Goal: Task Accomplishment & Management: Manage account settings

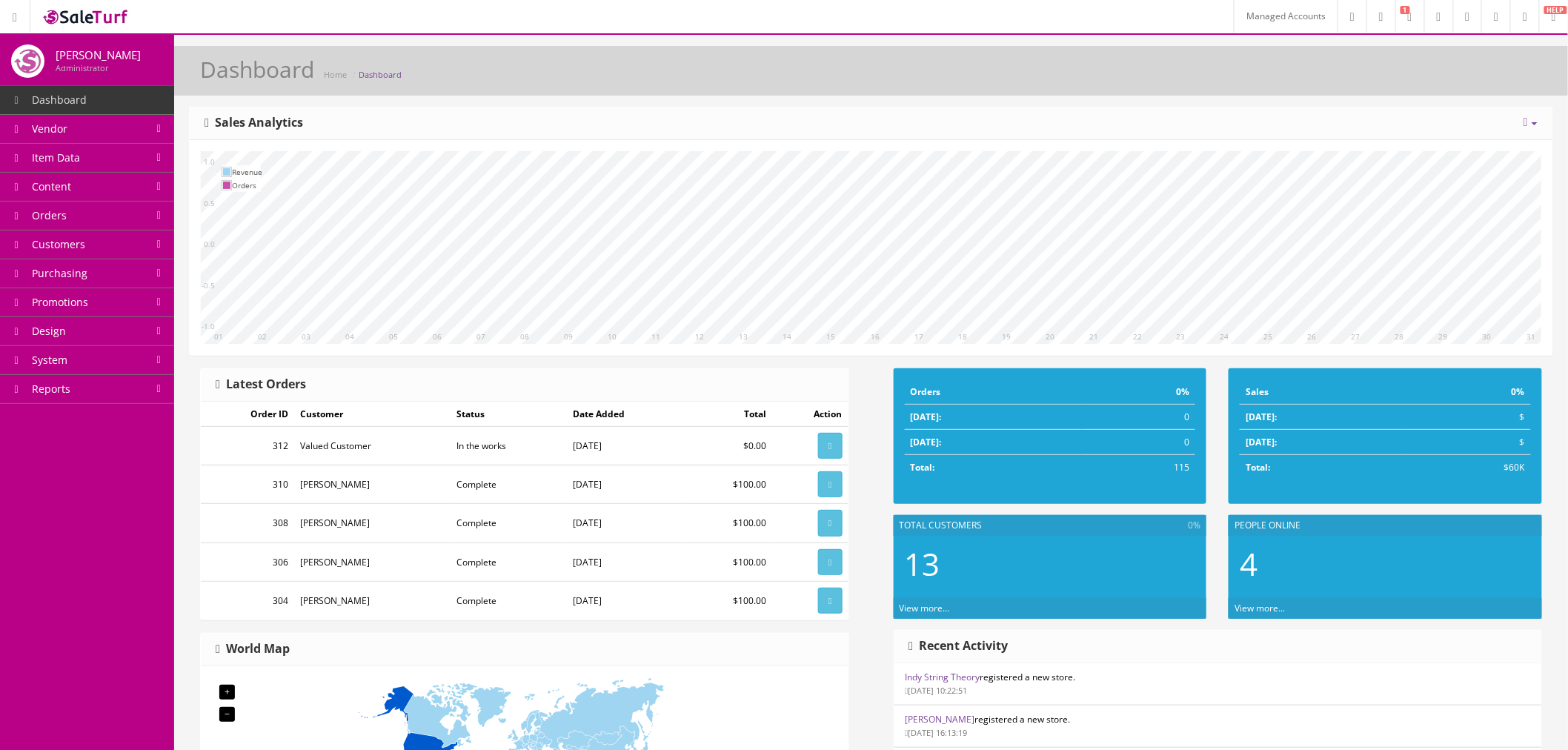
click at [122, 136] on link "Vendor" at bounding box center [87, 129] width 174 height 29
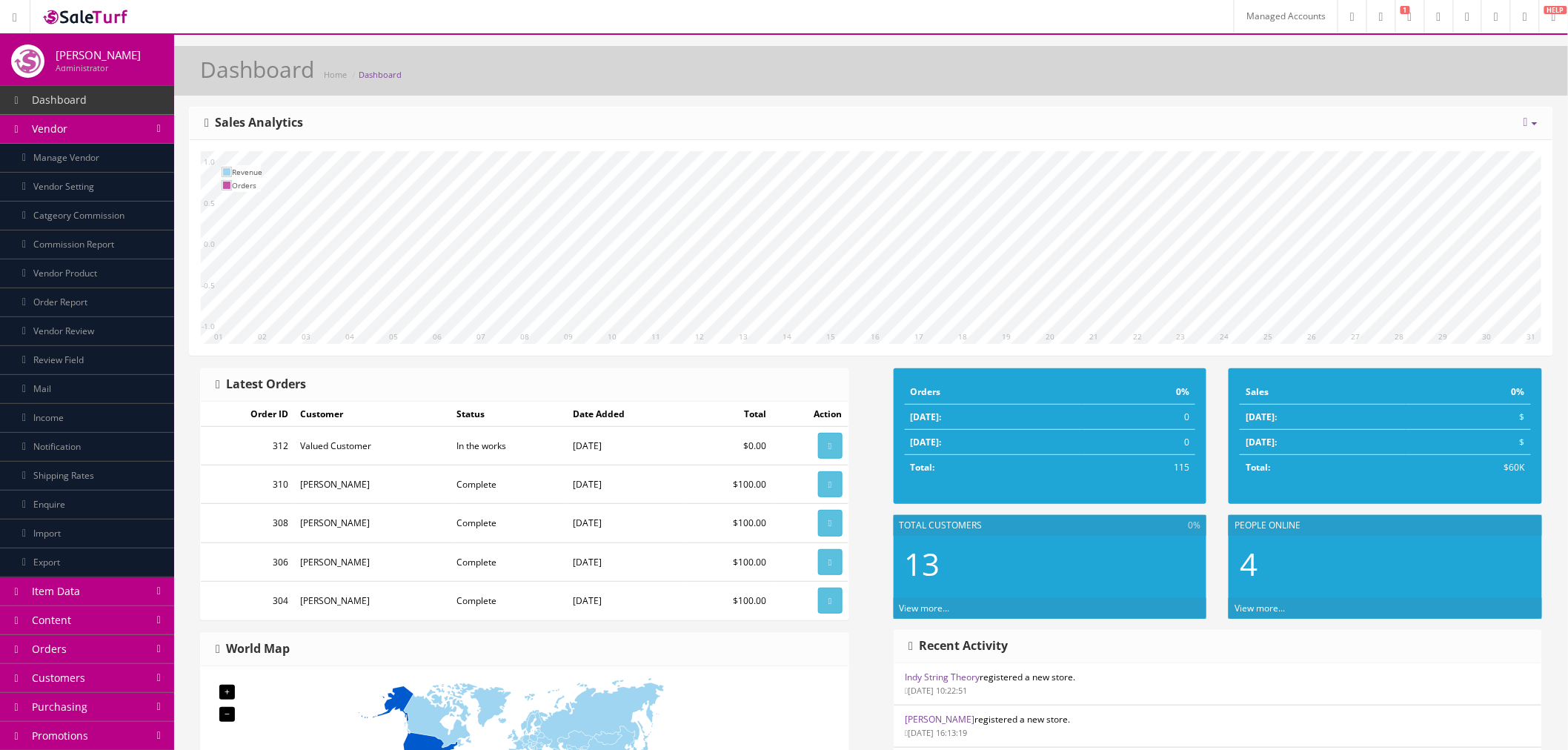
click at [122, 136] on link "Vendor" at bounding box center [87, 129] width 174 height 29
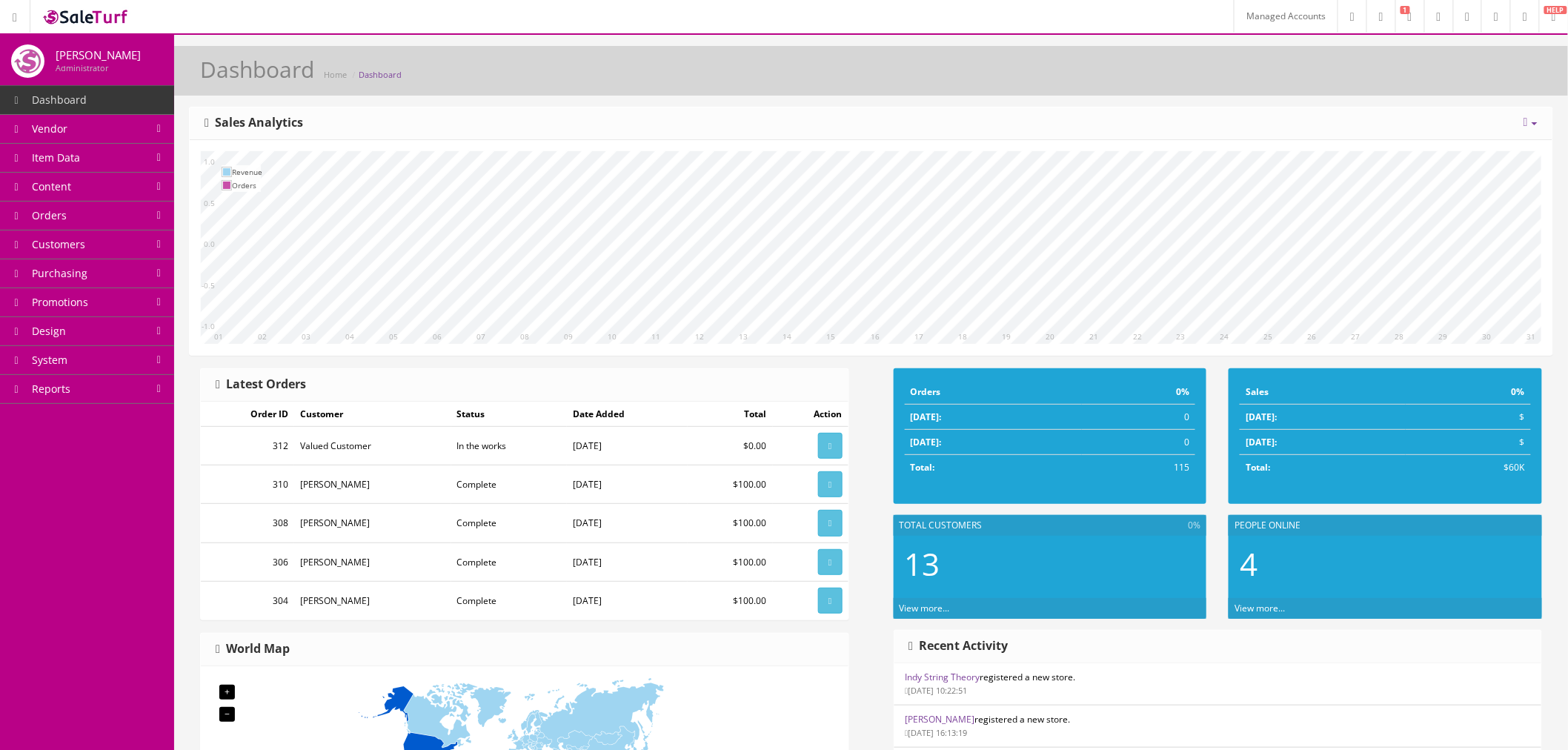
click at [124, 164] on link "Item Data" at bounding box center [87, 158] width 174 height 29
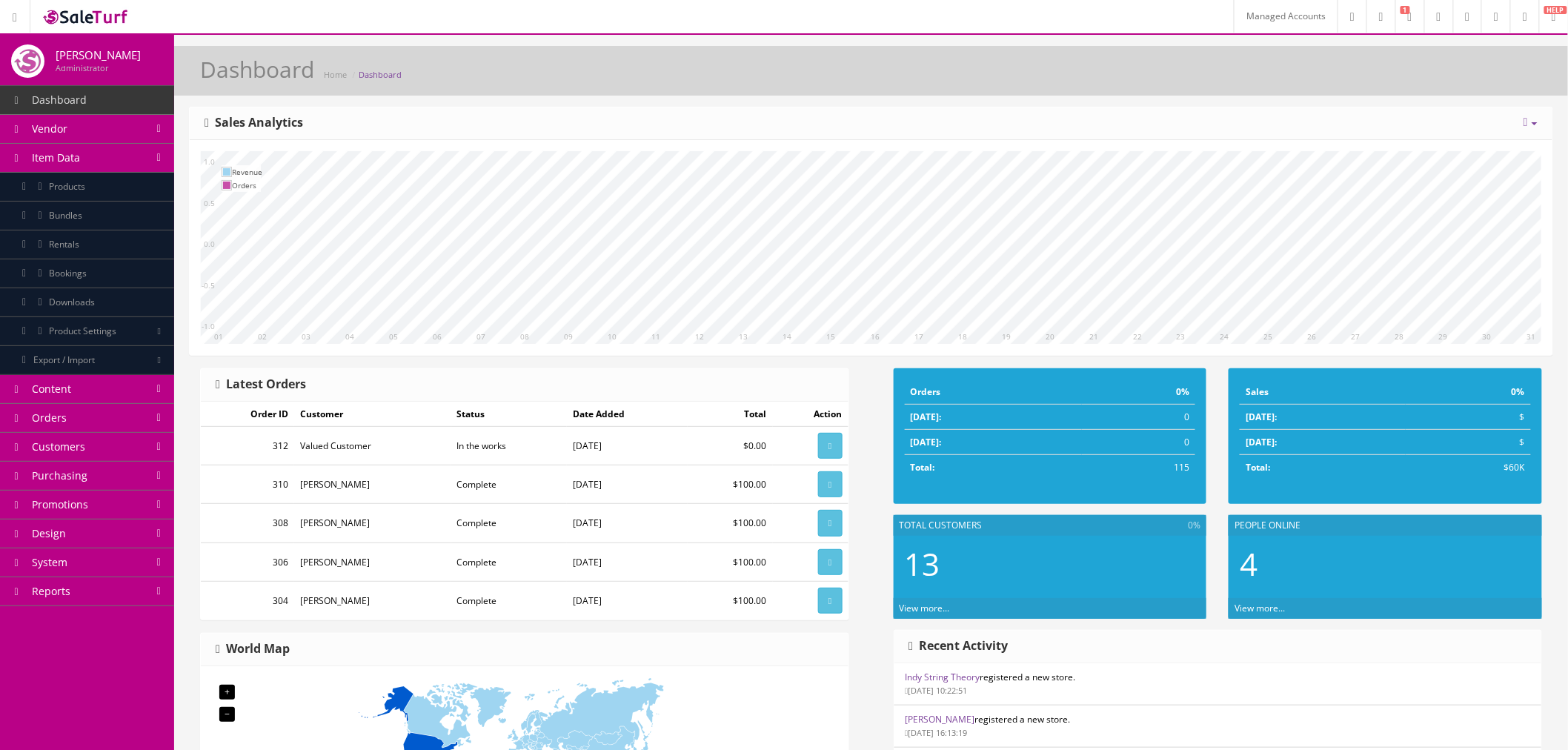
click at [122, 193] on link "Products" at bounding box center [87, 186] width 174 height 29
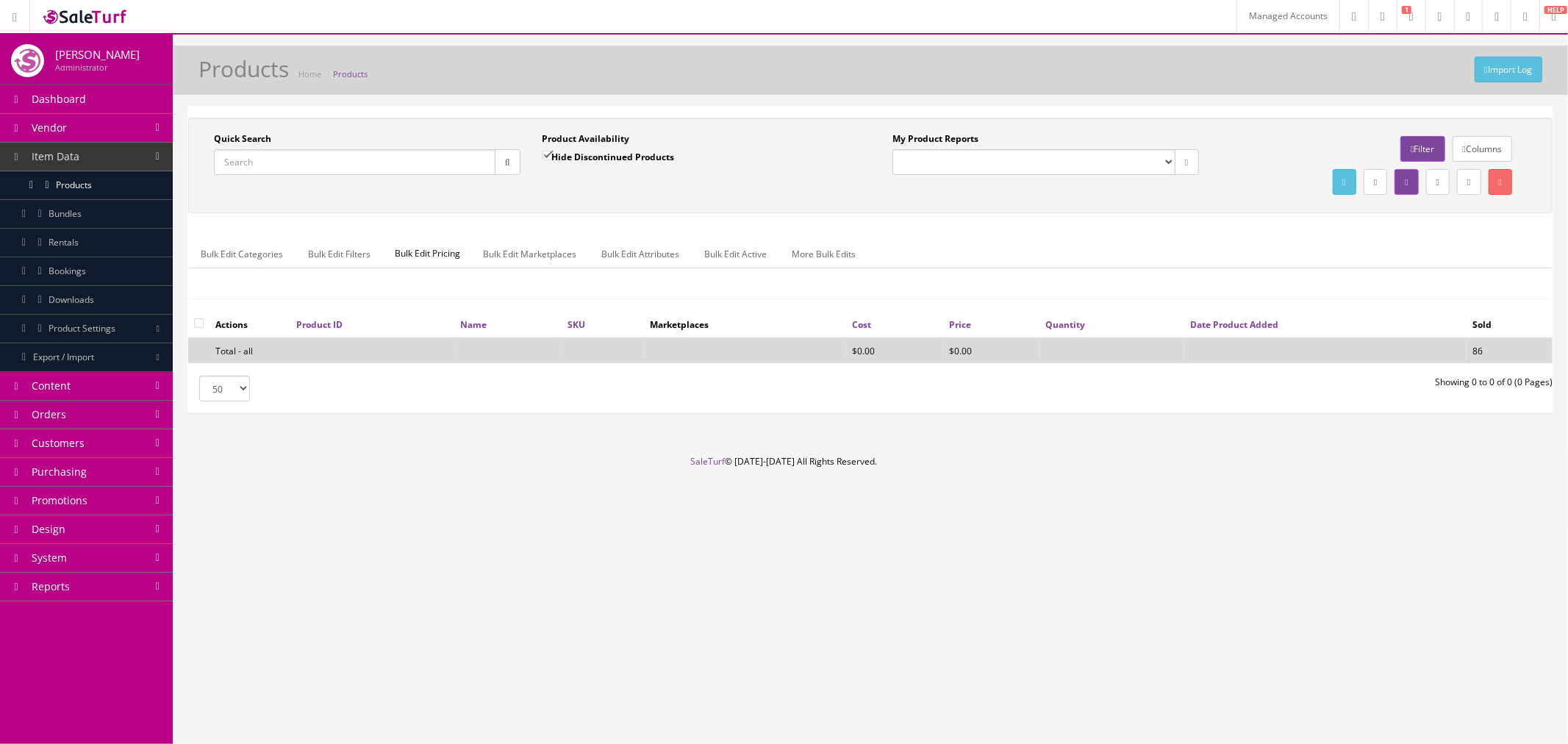
click at [387, 164] on input "Quick Search" at bounding box center [355, 162] width 282 height 26
paste input "0114980300-US25103170"
type input "0114980300-US25103170"
click at [495, 166] on button "button" at bounding box center [508, 162] width 26 height 26
click at [543, 156] on input "Hide Discontinued Products" at bounding box center [548, 156] width 10 height 10
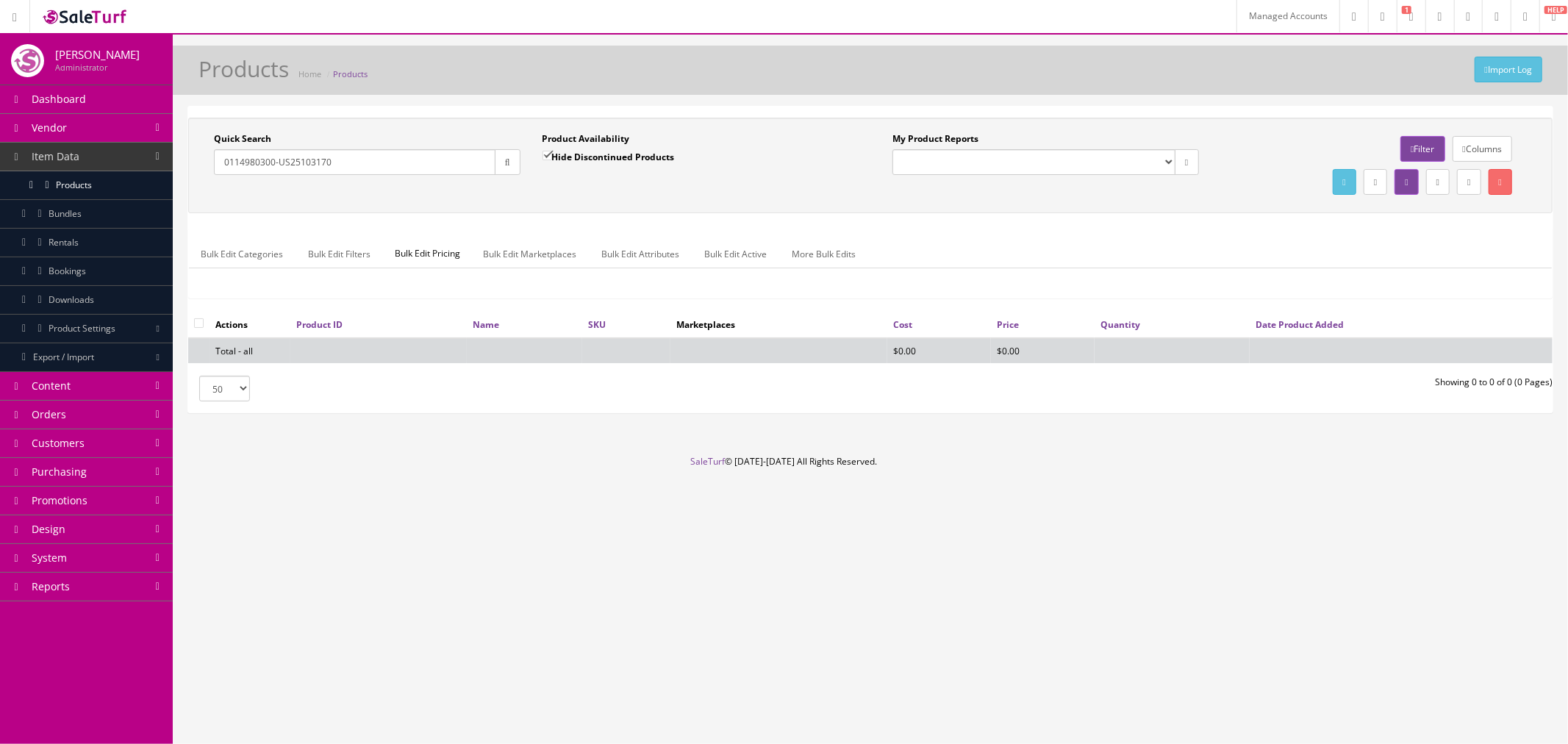
checkbox input "false"
click at [505, 160] on icon "button" at bounding box center [507, 162] width 5 height 9
drag, startPoint x: 376, startPoint y: 160, endPoint x: 274, endPoint y: 157, distance: 102.0
click at [274, 157] on input "0114980300-US25103170" at bounding box center [355, 162] width 282 height 26
click at [1151, 15] on header "Managed Accounts Research Trends Trending on Ebay Google Trends Amazon Insights…" at bounding box center [784, 17] width 1568 height 35
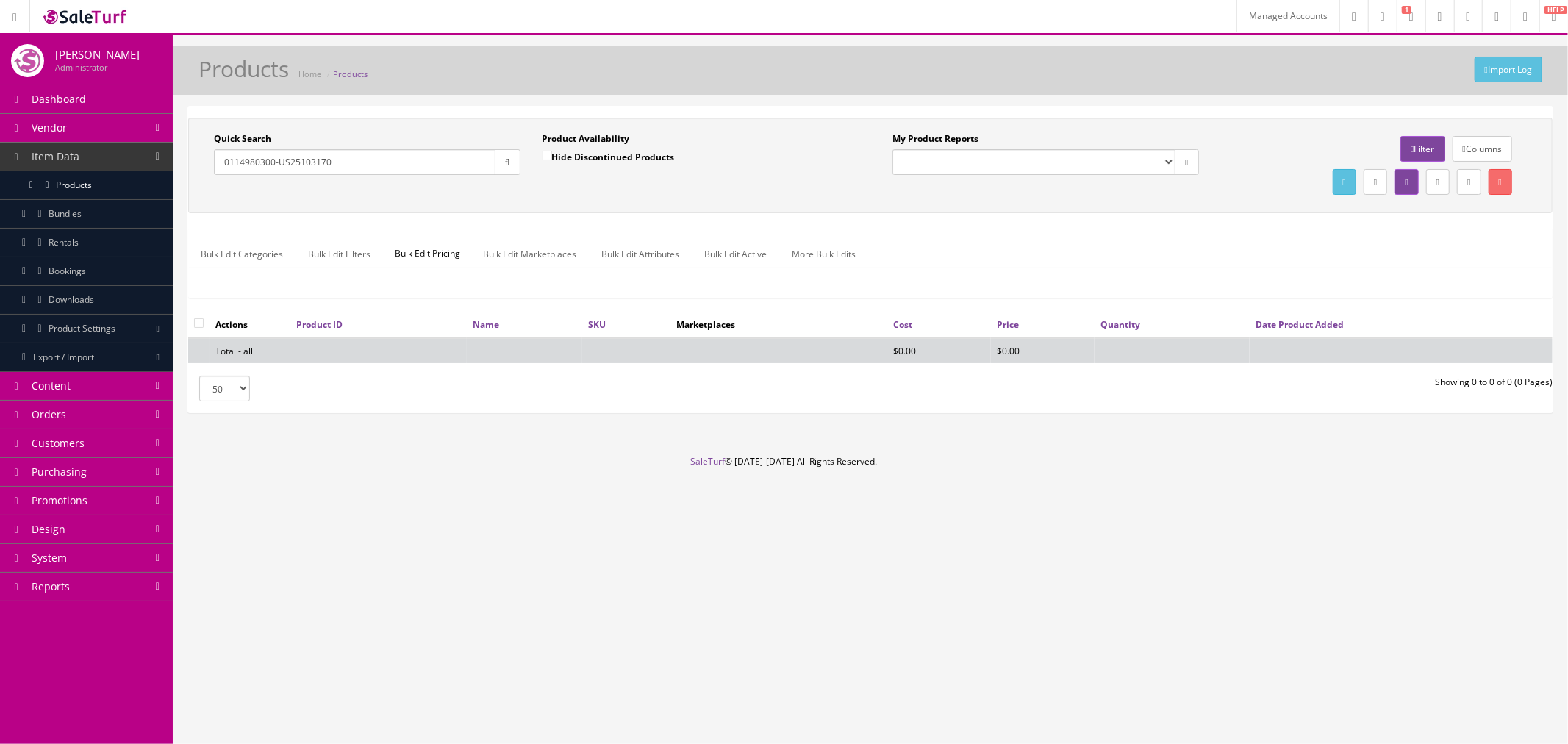
click at [1237, 18] on link "Managed Accounts" at bounding box center [1288, 16] width 103 height 32
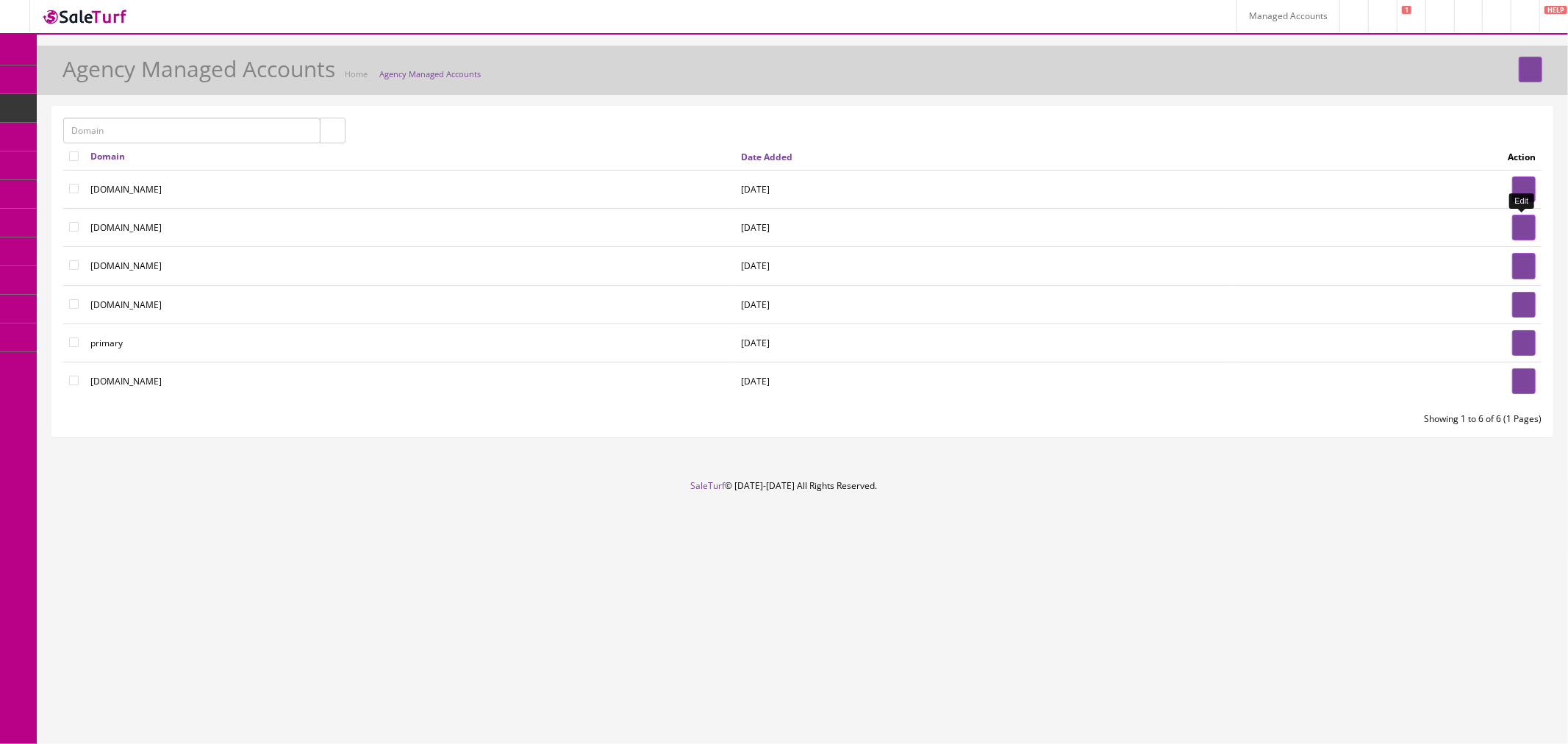
click at [1512, 229] on link at bounding box center [1523, 228] width 23 height 26
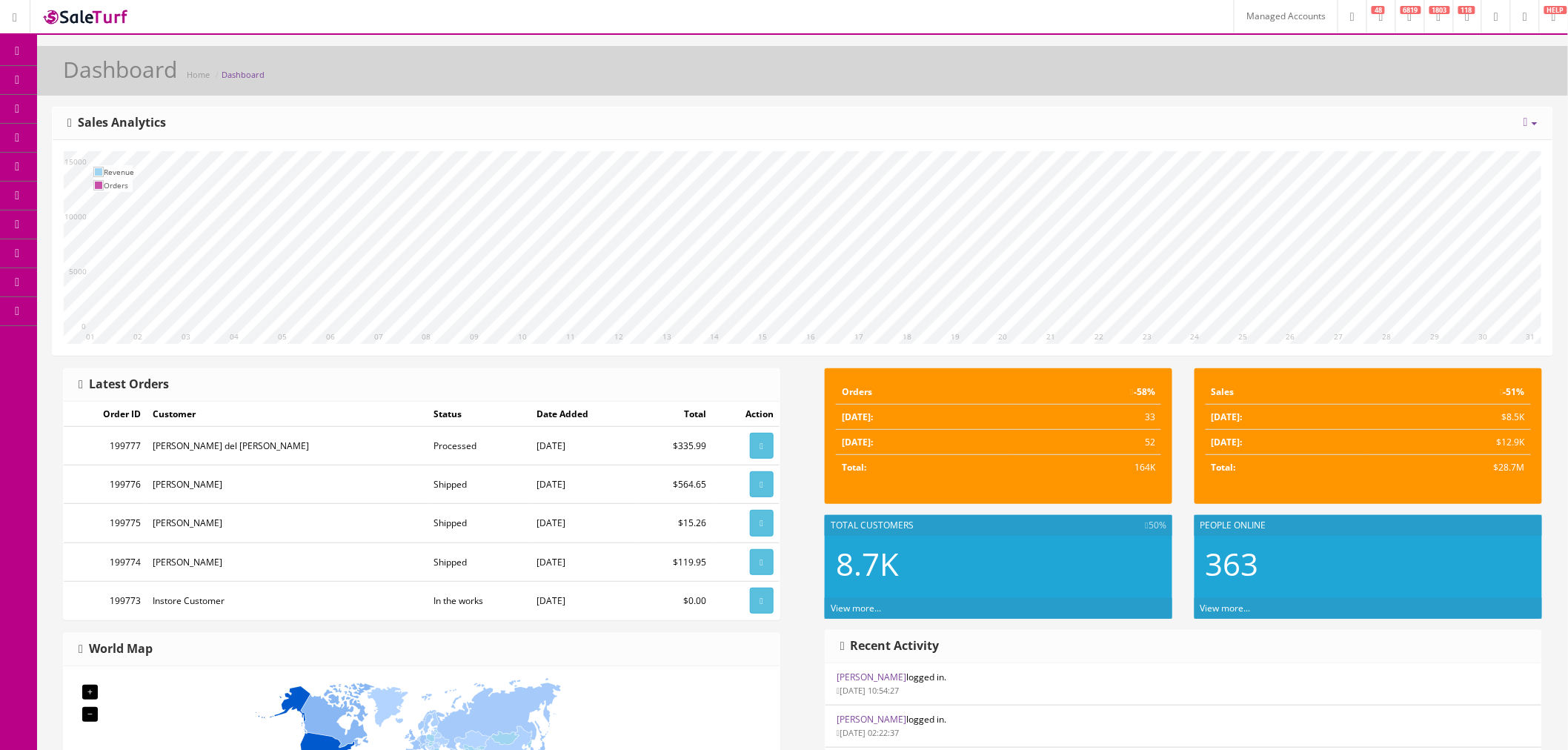
click at [107, 75] on span "Products" at bounding box center [106, 79] width 36 height 12
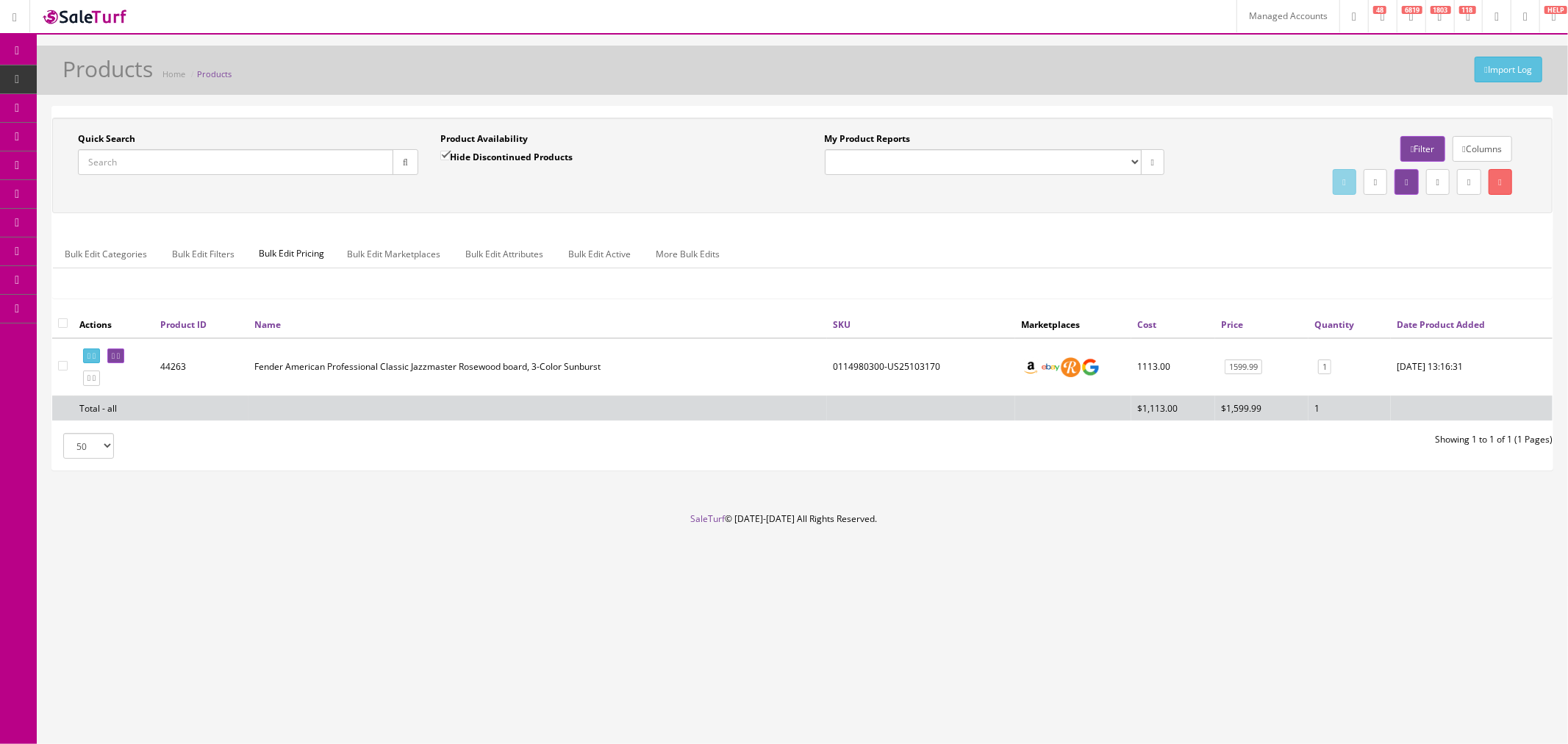
click at [192, 167] on input "Quick Search" at bounding box center [235, 162] width 315 height 26
paste input "0114980300-US25103170"
type input "0114980300-US25103170"
click at [395, 163] on button "button" at bounding box center [406, 162] width 26 height 26
click at [165, 368] on td "44263" at bounding box center [200, 367] width 92 height 58
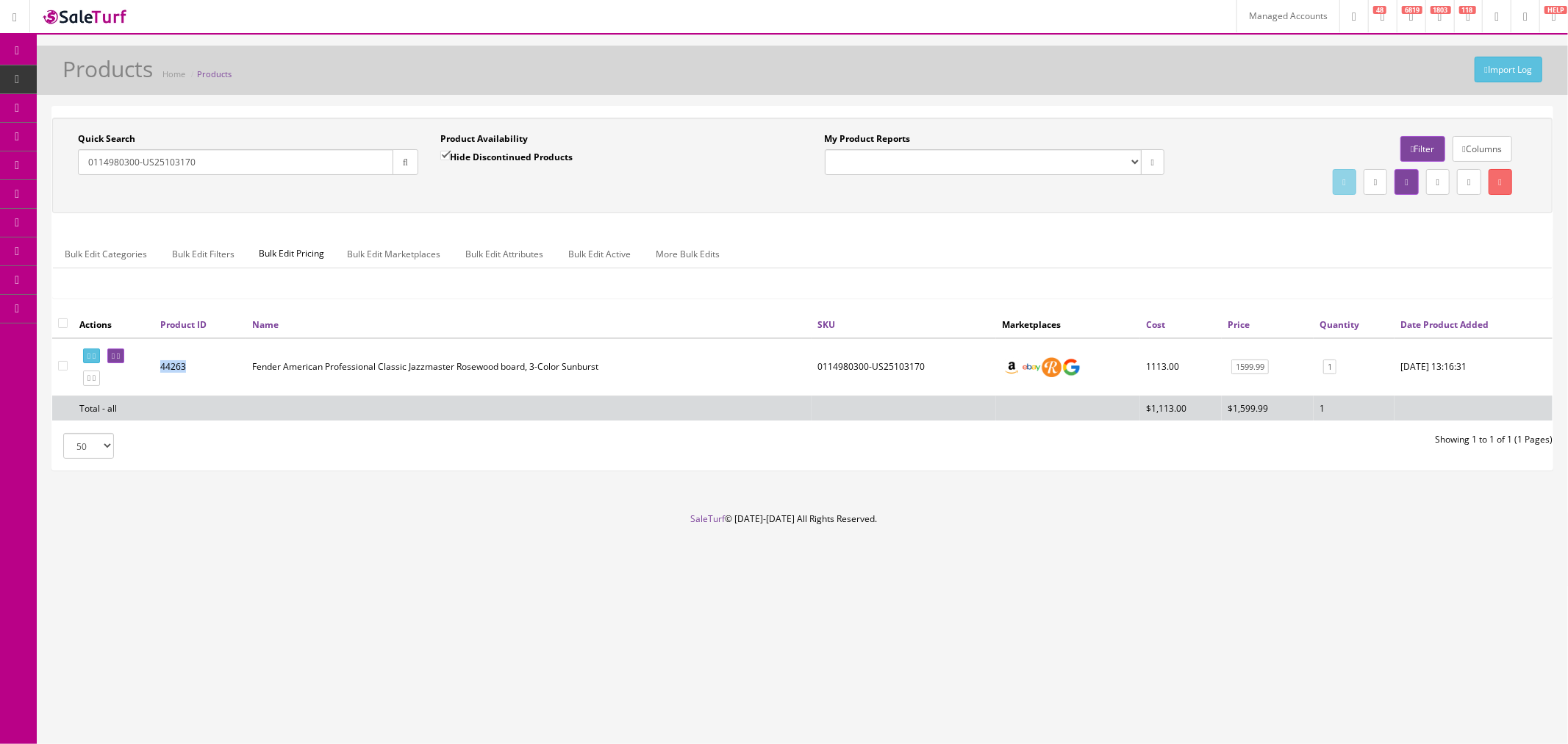
click at [165, 368] on td "44263" at bounding box center [200, 367] width 92 height 58
copy td "44263"
click at [858, 370] on td "0114980300-US25103170" at bounding box center [904, 367] width 185 height 58
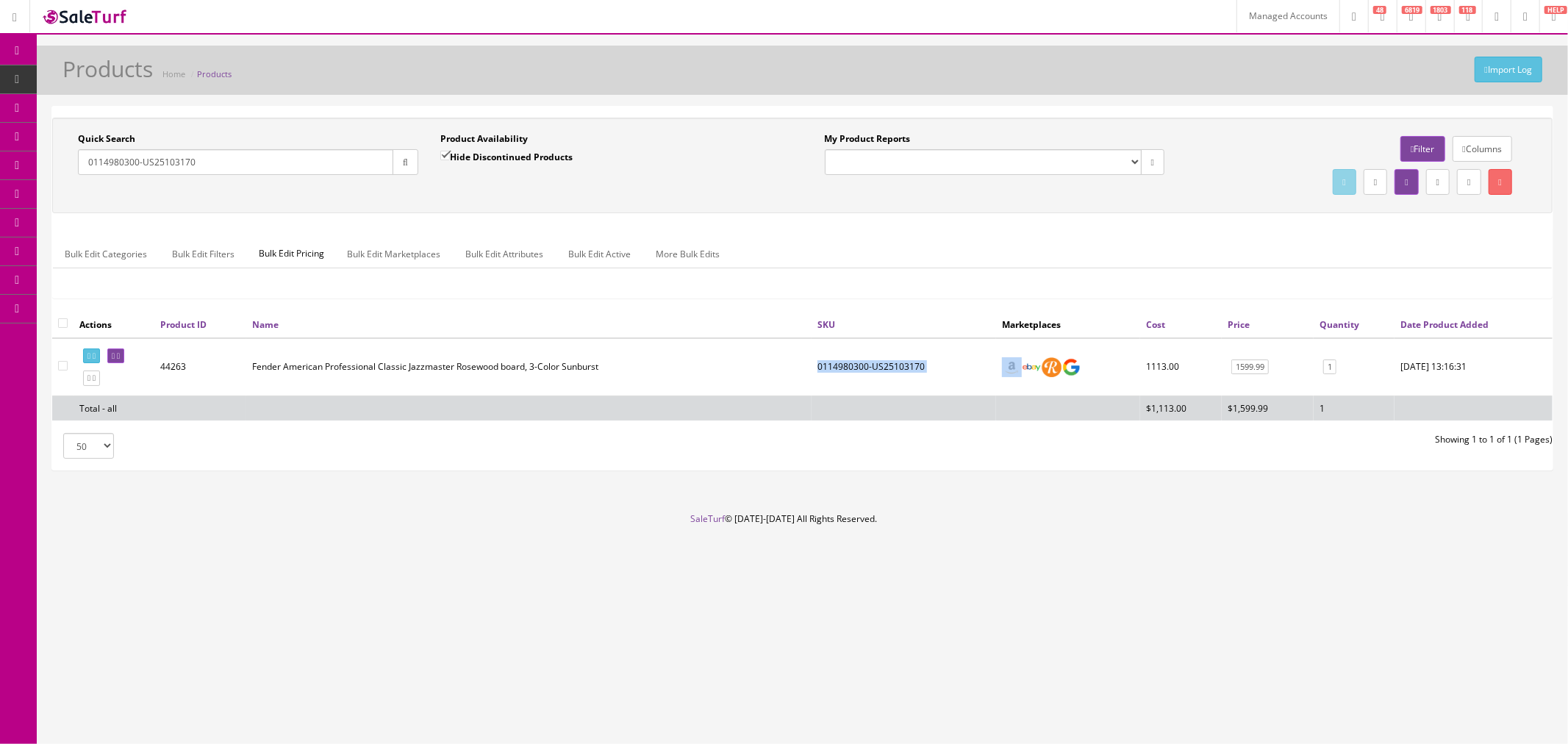
copy td "0114980300-US25103170"
click at [120, 356] on icon at bounding box center [118, 357] width 3 height 8
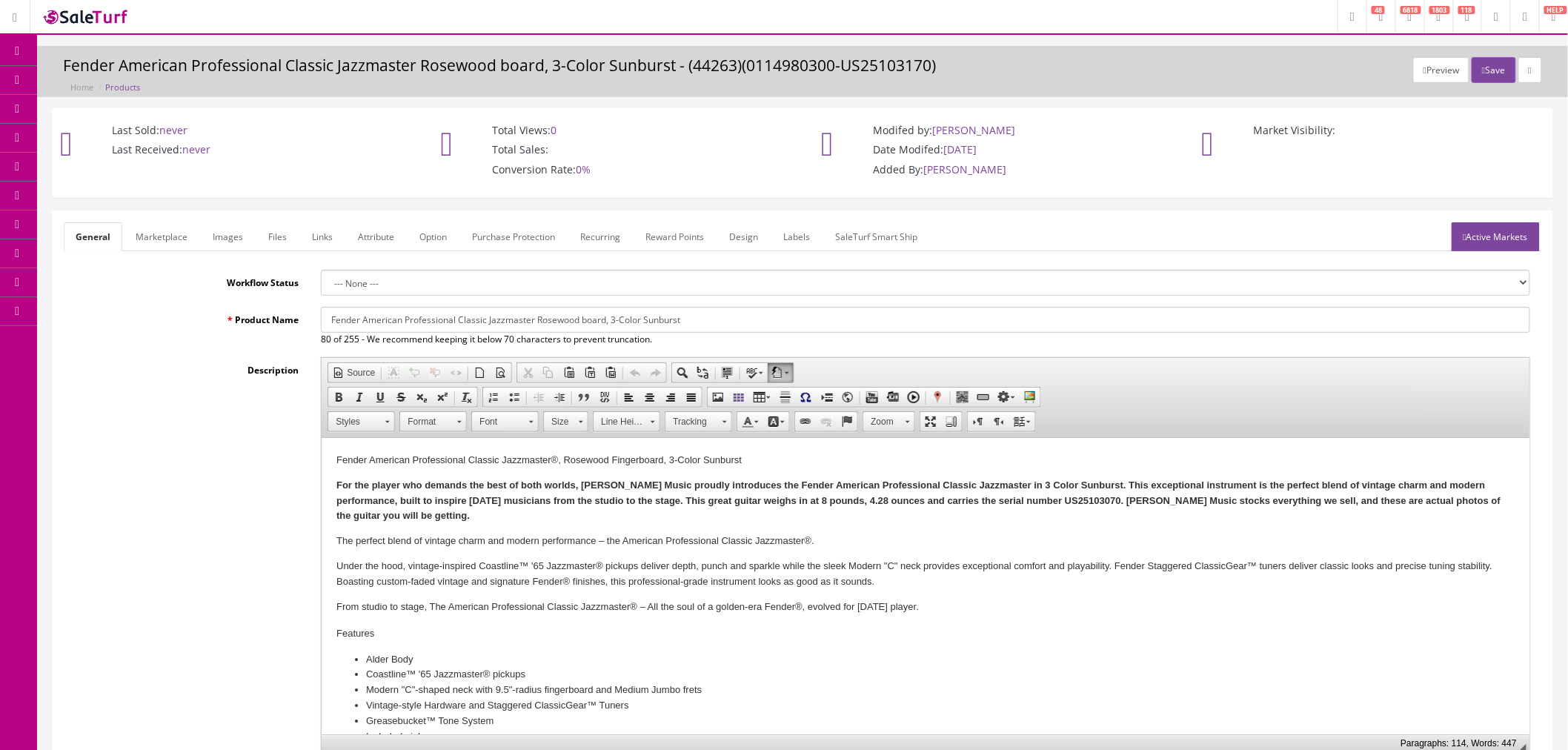
click at [156, 246] on link "Marketplace" at bounding box center [162, 236] width 76 height 29
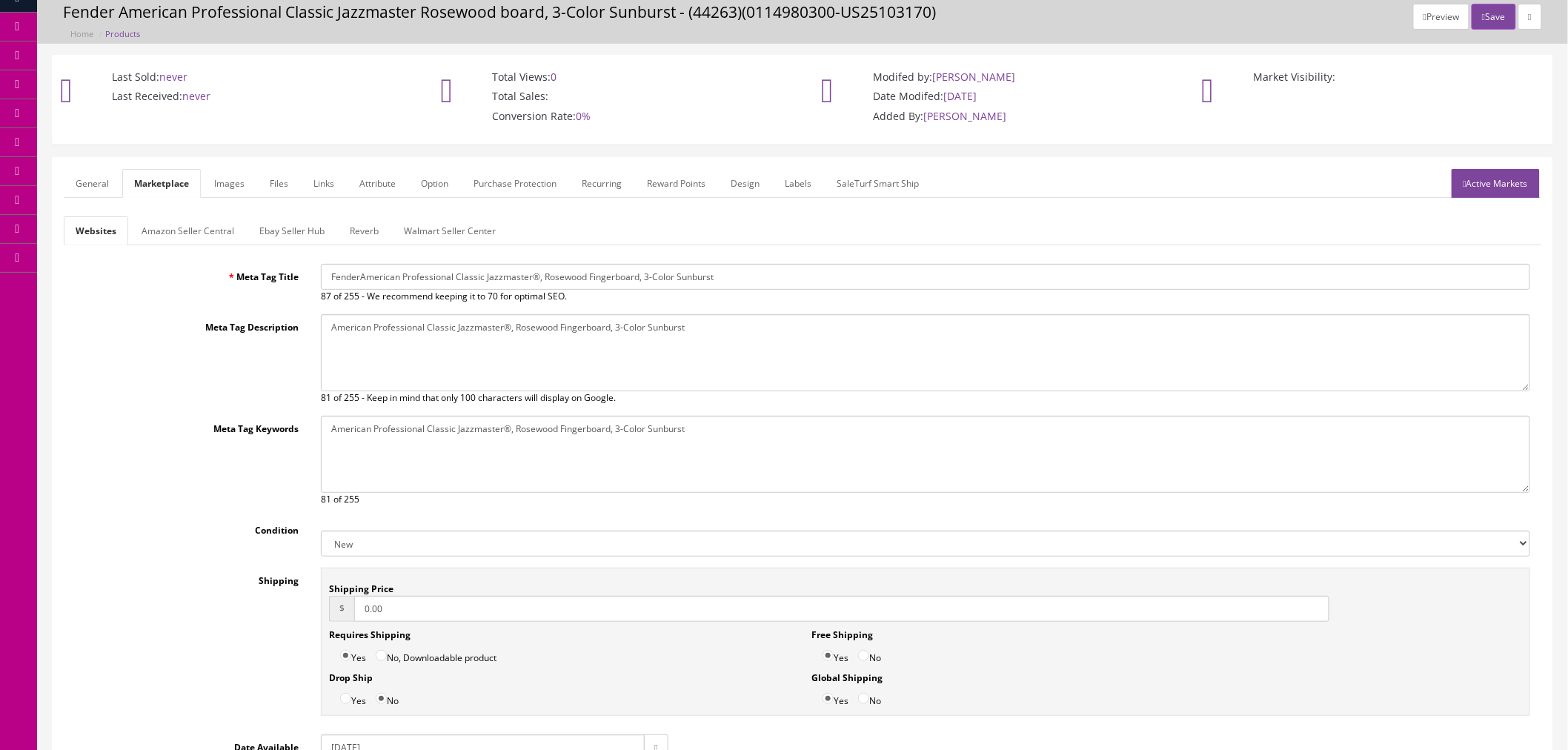
scroll to position [83, 0]
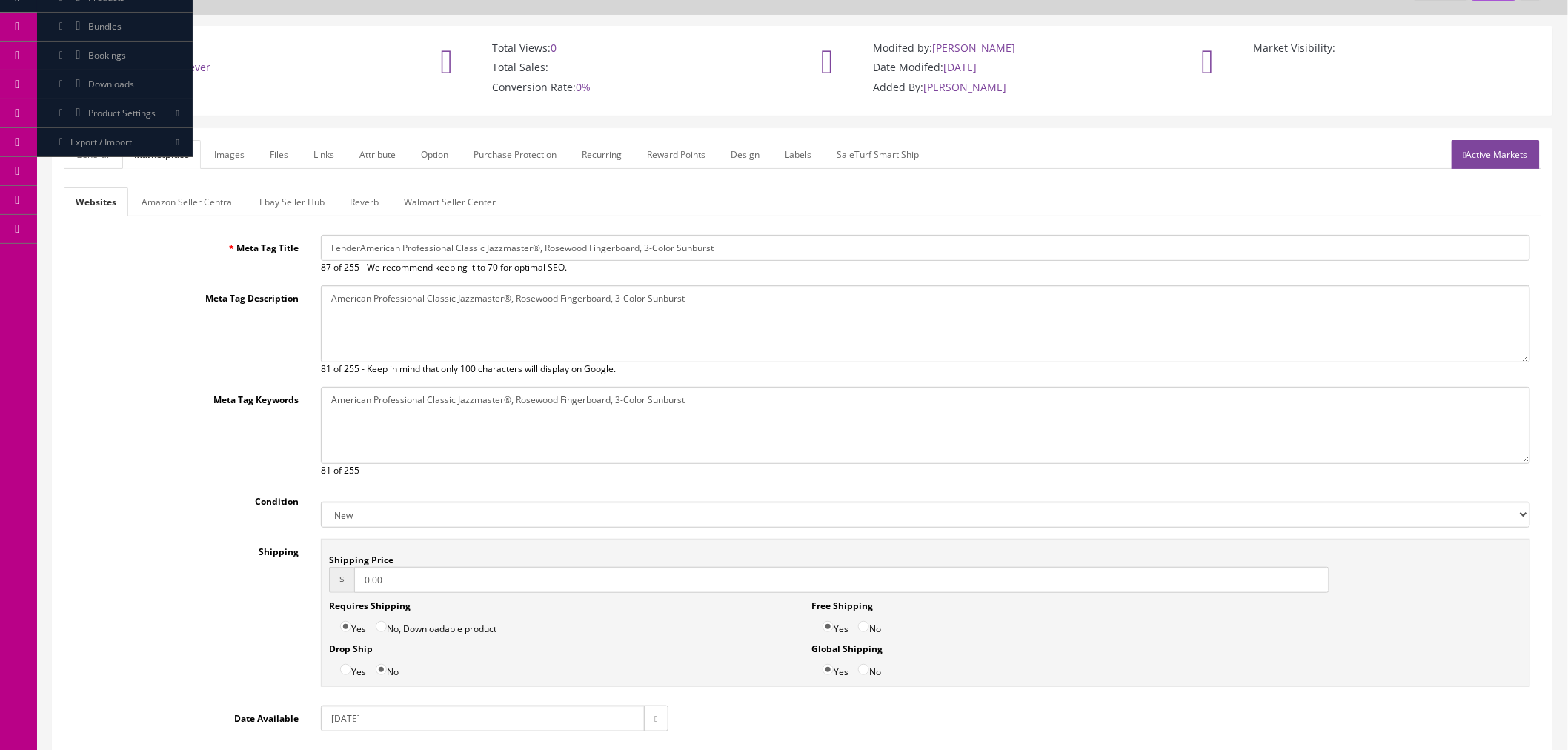
click at [183, 204] on link "Amazon Seller Central" at bounding box center [188, 202] width 116 height 29
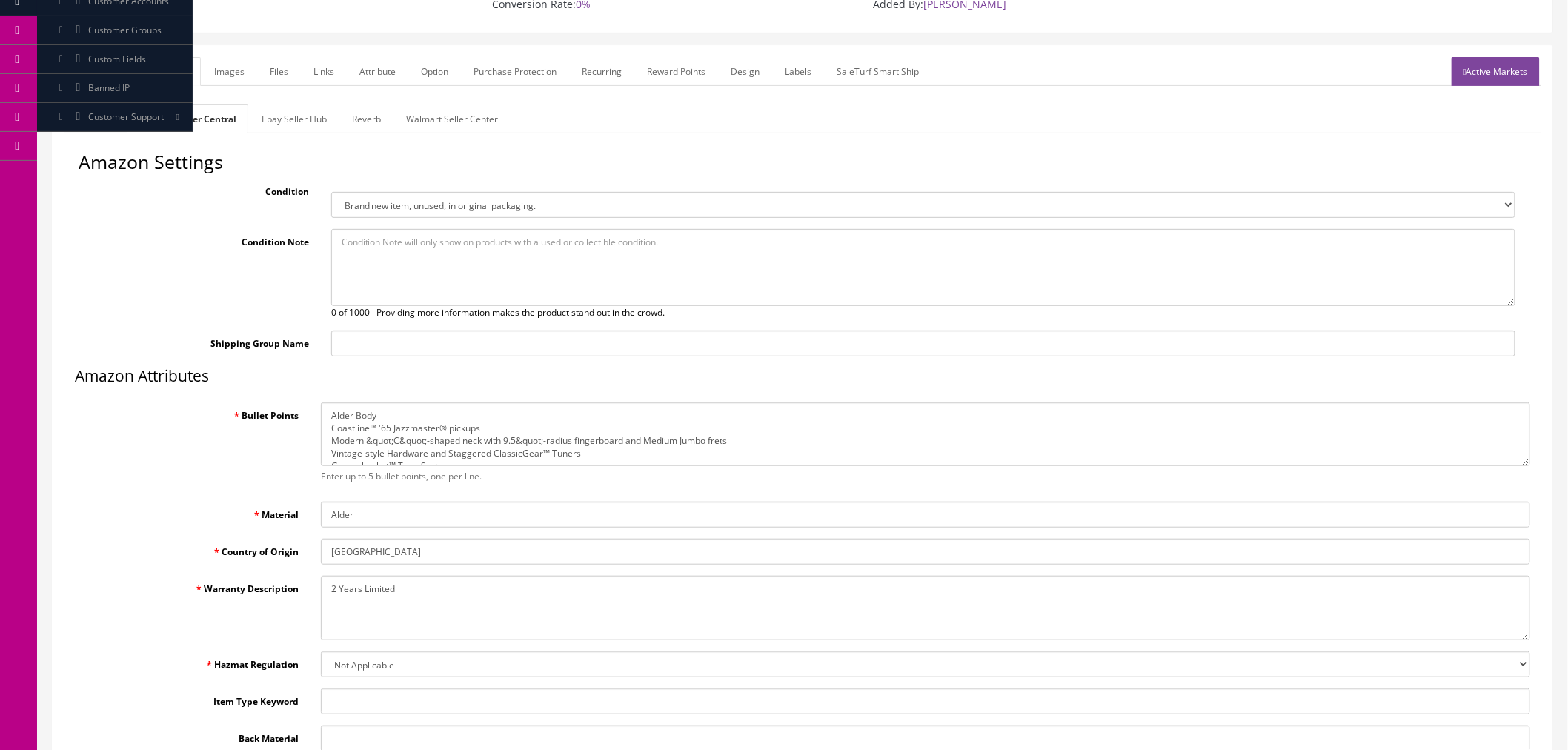
scroll to position [164, 0]
click at [501, 427] on textarea "Alder Body Coastline™ '65 Jazzmaster® pickups Modern &quot;C&quot;-shaped neck …" at bounding box center [925, 435] width 1209 height 65
click at [425, 439] on textarea "Alder Body Coastline™ '65 Jazzmaster® pickups Modern &quot;C&quot;-shaped neck …" at bounding box center [925, 435] width 1209 height 65
drag, startPoint x: 368, startPoint y: 442, endPoint x: 432, endPoint y: 440, distance: 64.0
click at [432, 440] on textarea "Alder Body Coastline™ '65 Jazzmaster® pickups Modern &quot;C&quot;-shaped neck …" at bounding box center [925, 435] width 1209 height 65
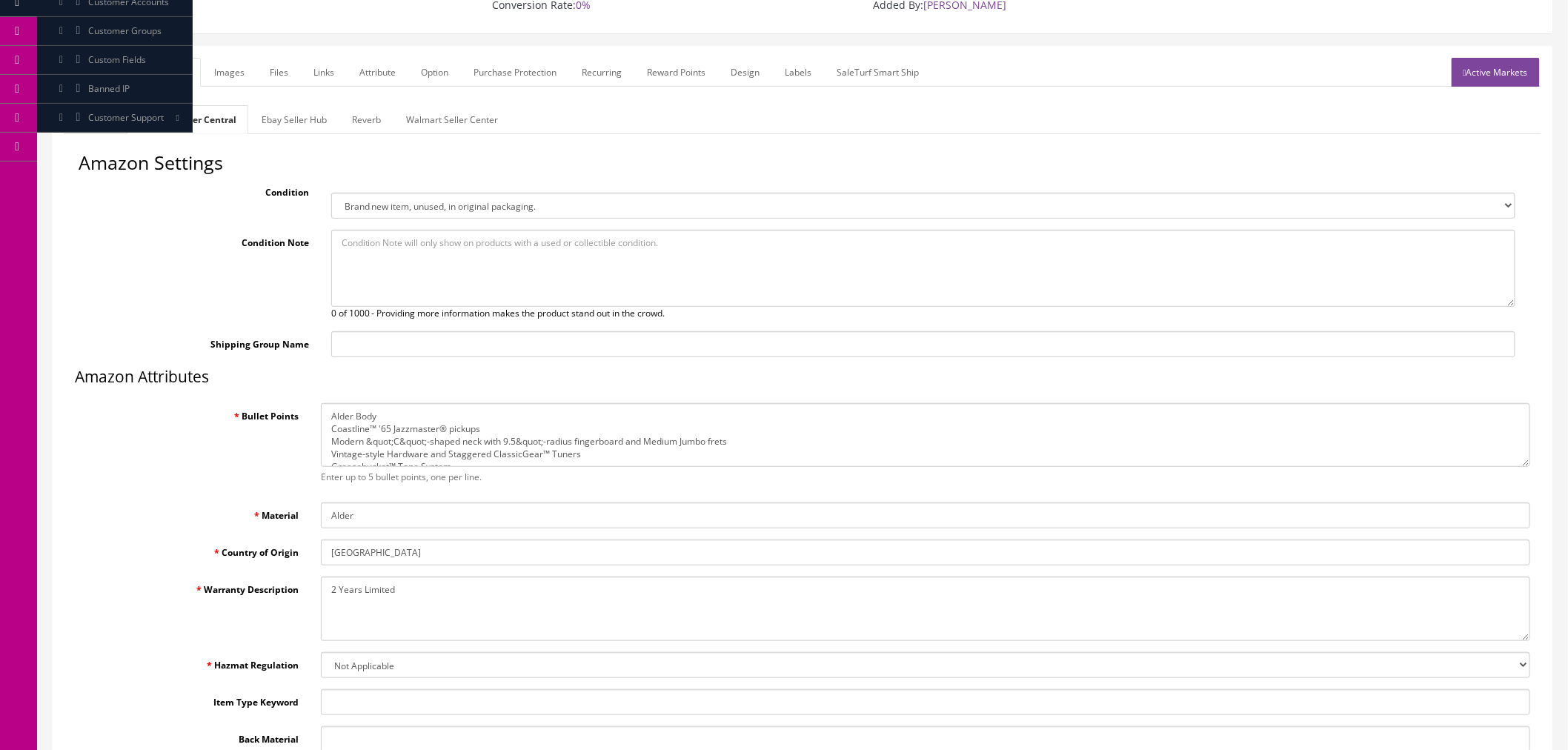
scroll to position [12, 0]
click at [628, 454] on textarea "Alder Body Coastline™ '65 Jazzmaster® pickups Modern &quot;C&quot;-shaped neck …" at bounding box center [925, 435] width 1209 height 65
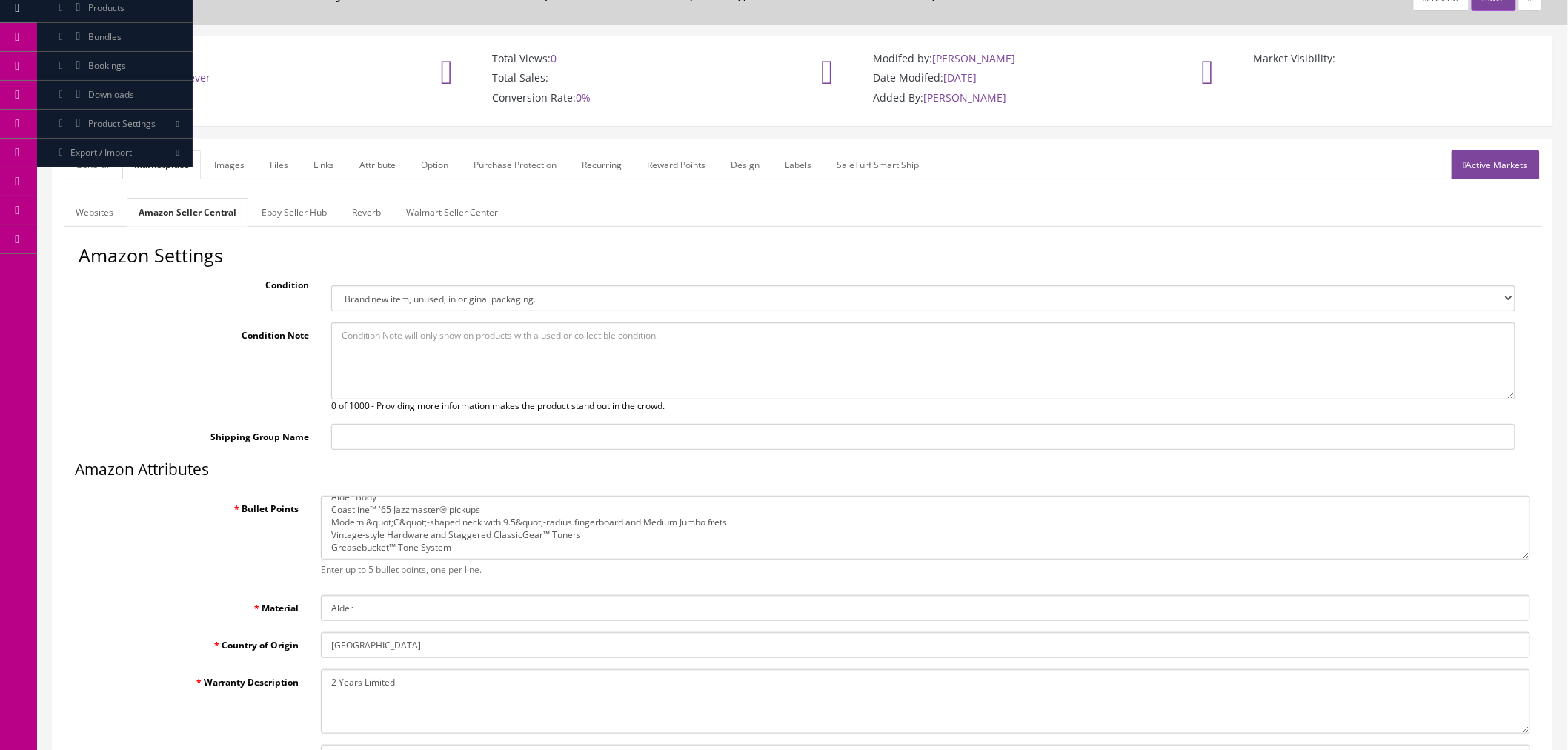
scroll to position [0, 0]
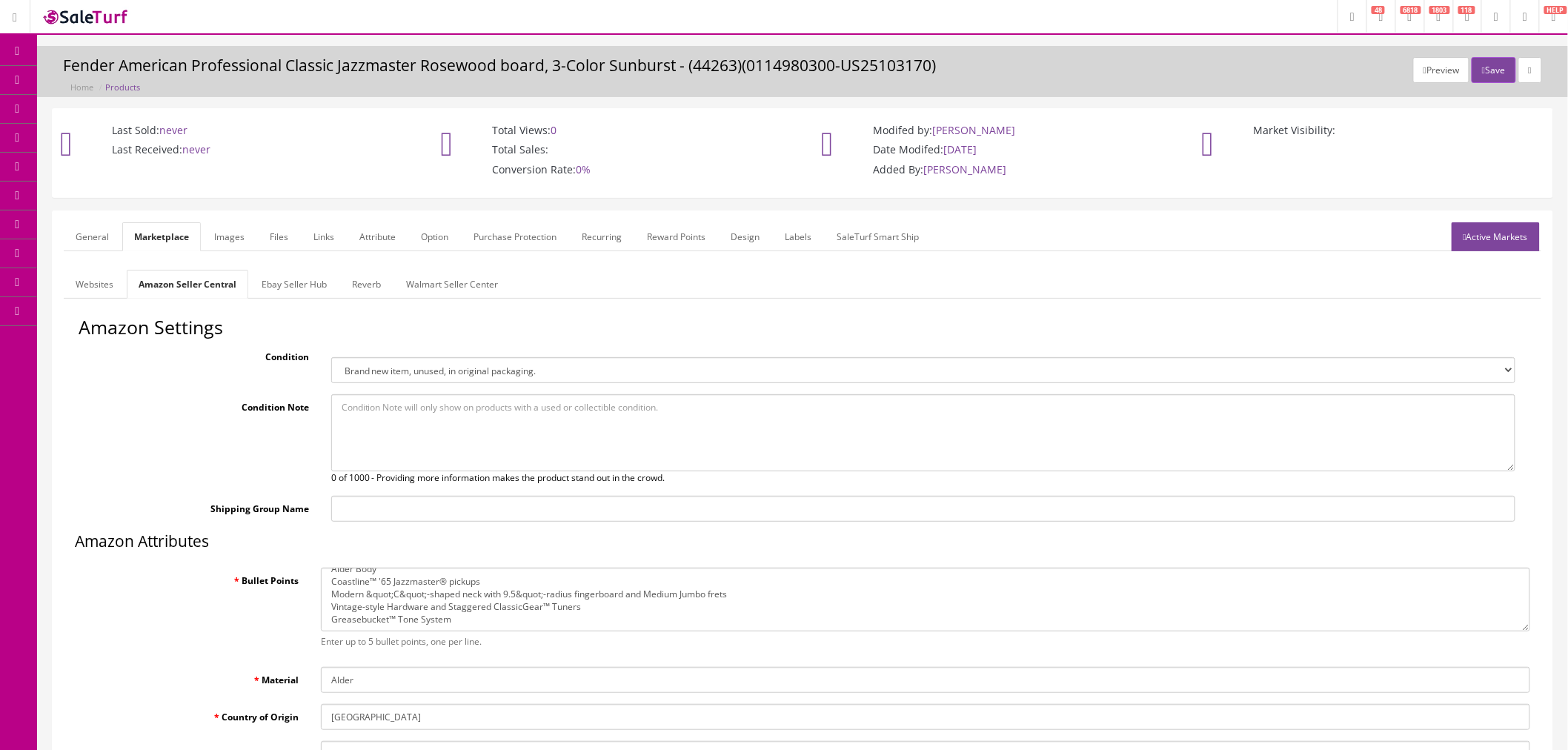
click at [1491, 250] on link "Active Markets" at bounding box center [1496, 236] width 88 height 29
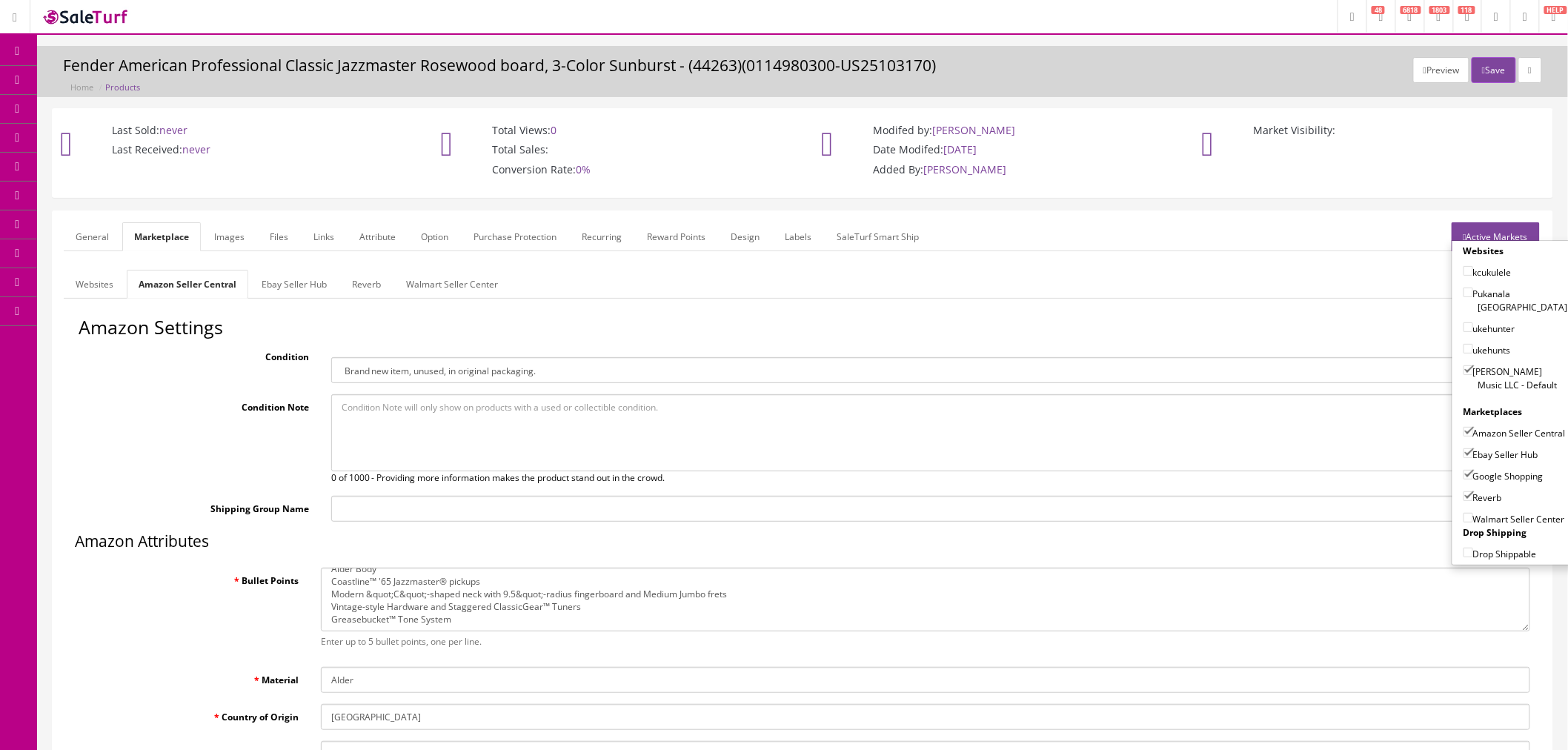
click at [1377, 260] on form "General Marketplace Images Files Links Attribute Option Purchase Protection Rec…" at bounding box center [802, 699] width 1477 height 954
